Goal: Navigation & Orientation: Find specific page/section

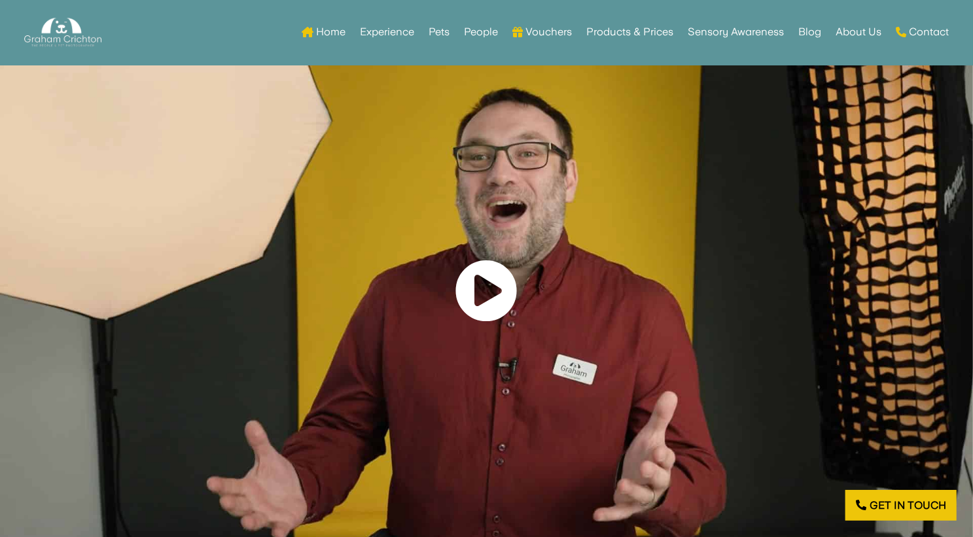
scroll to position [715, 0]
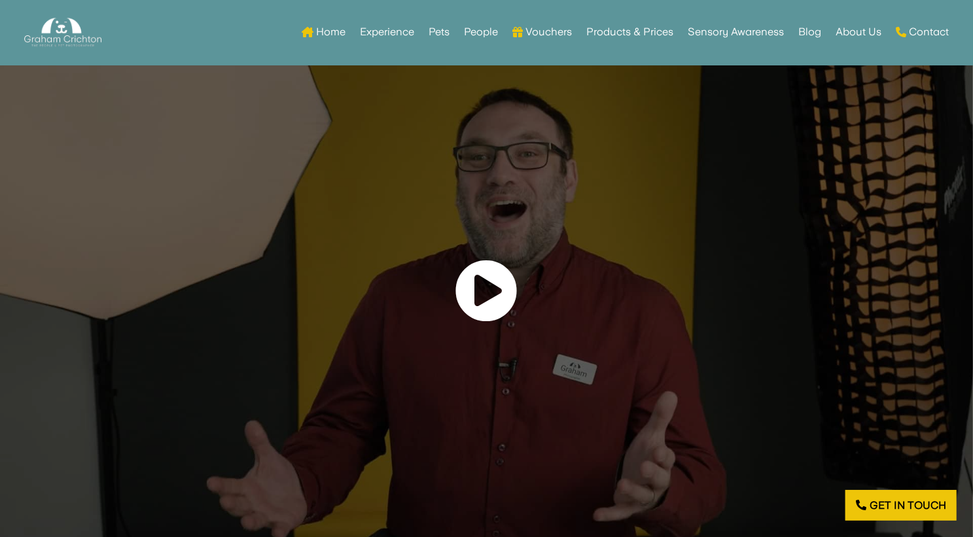
click at [493, 298] on link at bounding box center [486, 291] width 63 height 64
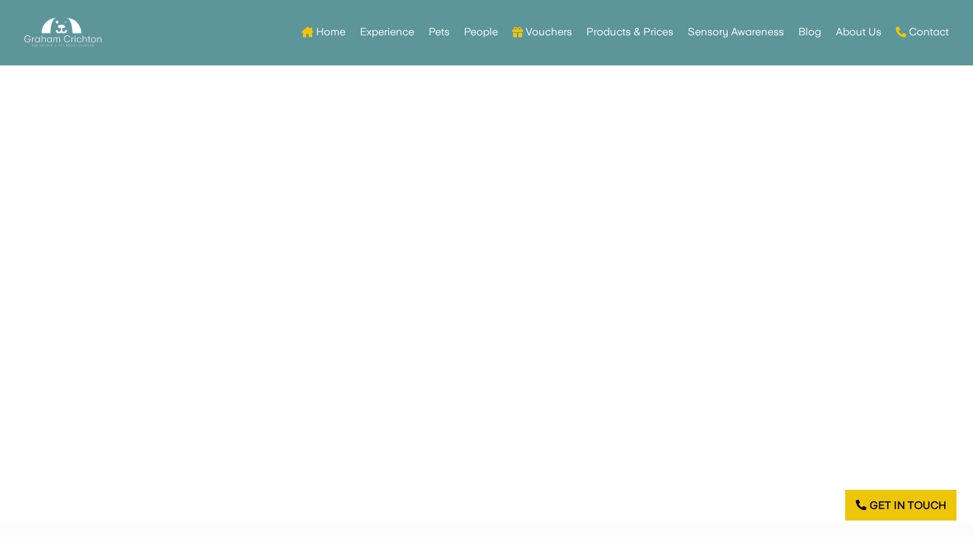
scroll to position [755, 0]
click at [476, 31] on link "People" at bounding box center [481, 32] width 34 height 51
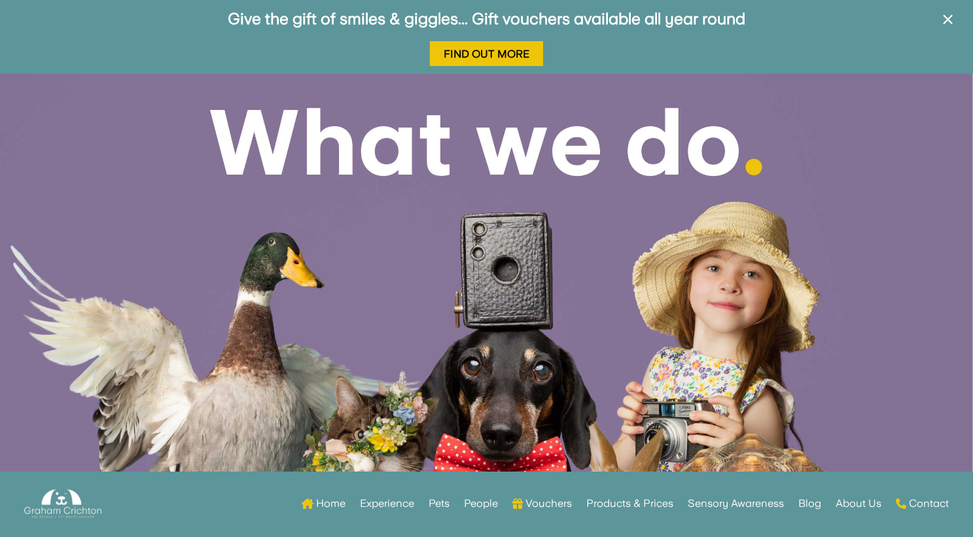
click at [357, 120] on div at bounding box center [486, 311] width 973 height 474
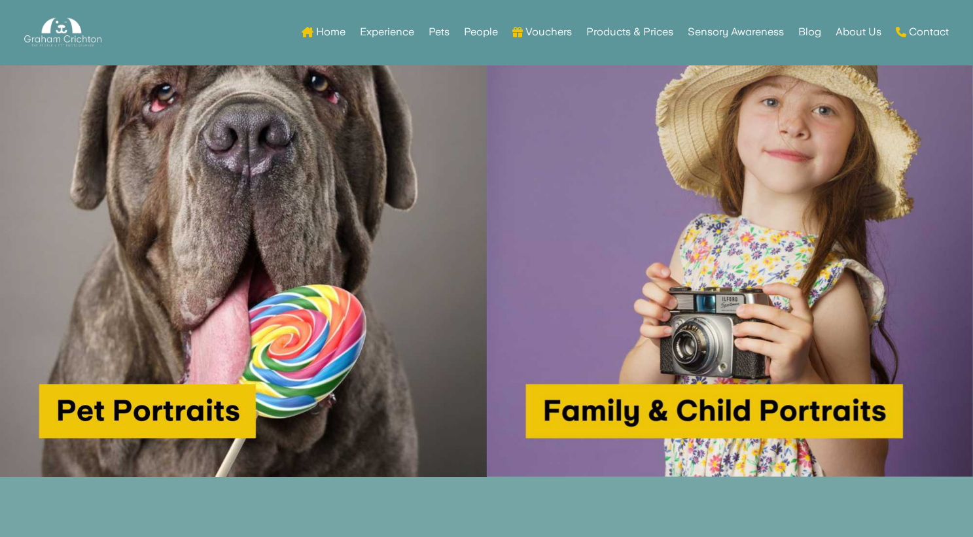
scroll to position [735, 0]
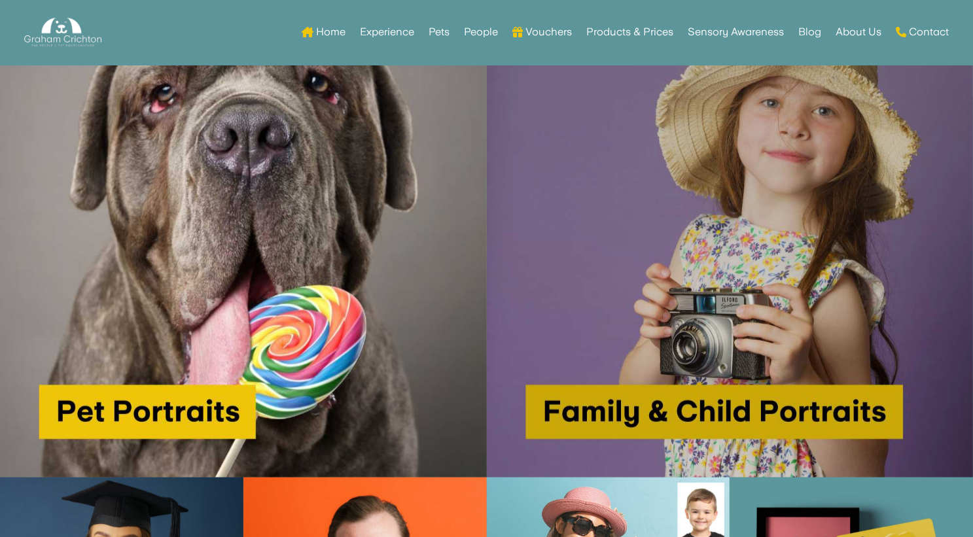
click at [841, 415] on img at bounding box center [730, 234] width 487 height 487
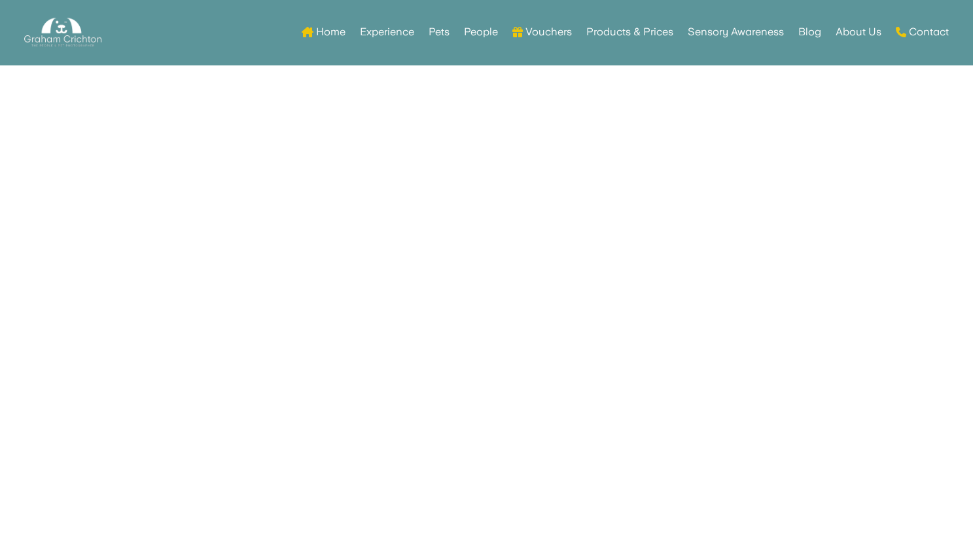
scroll to position [4942, 0]
